Goal: Task Accomplishment & Management: Manage account settings

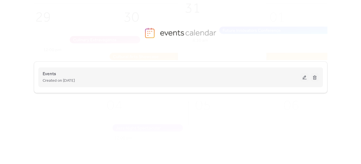
click at [61, 80] on span "Created on [DATE]" at bounding box center [59, 81] width 32 height 7
click at [55, 75] on span "Events" at bounding box center [50, 74] width 14 height 7
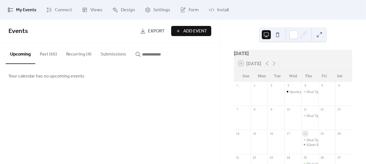
click at [80, 55] on button "Recurring (4)" at bounding box center [79, 53] width 34 height 21
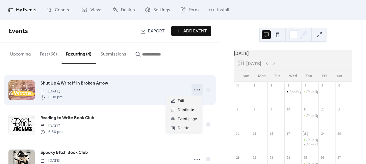
click at [196, 90] on circle at bounding box center [196, 89] width 1 height 1
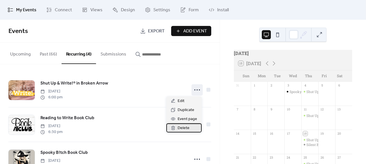
click at [183, 131] on span "Delete" at bounding box center [183, 128] width 12 height 7
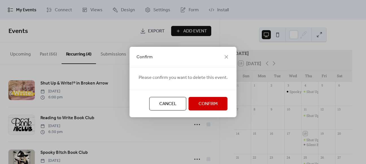
click at [203, 103] on span "Confirm" at bounding box center [207, 104] width 19 height 7
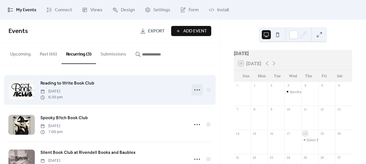
click at [194, 89] on icon at bounding box center [196, 89] width 9 height 9
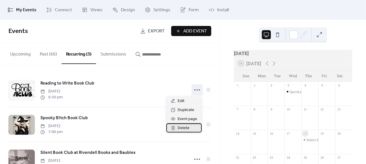
click at [183, 126] on span "Delete" at bounding box center [183, 128] width 12 height 7
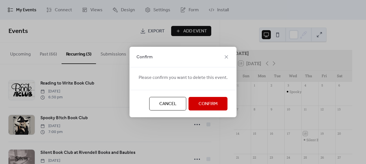
click at [194, 104] on button "Confirm" at bounding box center [207, 104] width 39 height 14
